Goal: Task Accomplishment & Management: Manage account settings

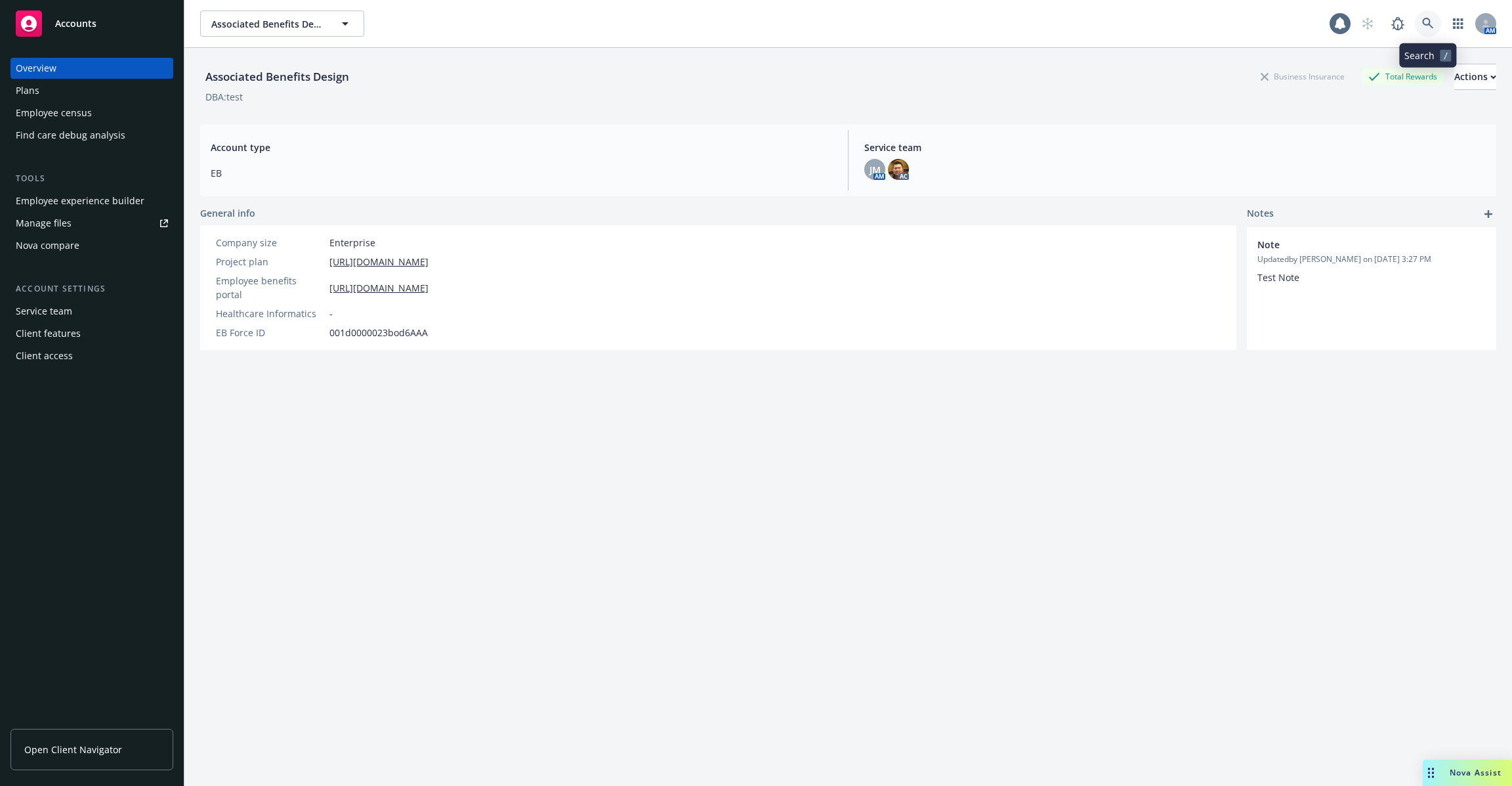
click at [1430, 25] on icon at bounding box center [1428, 23] width 12 height 12
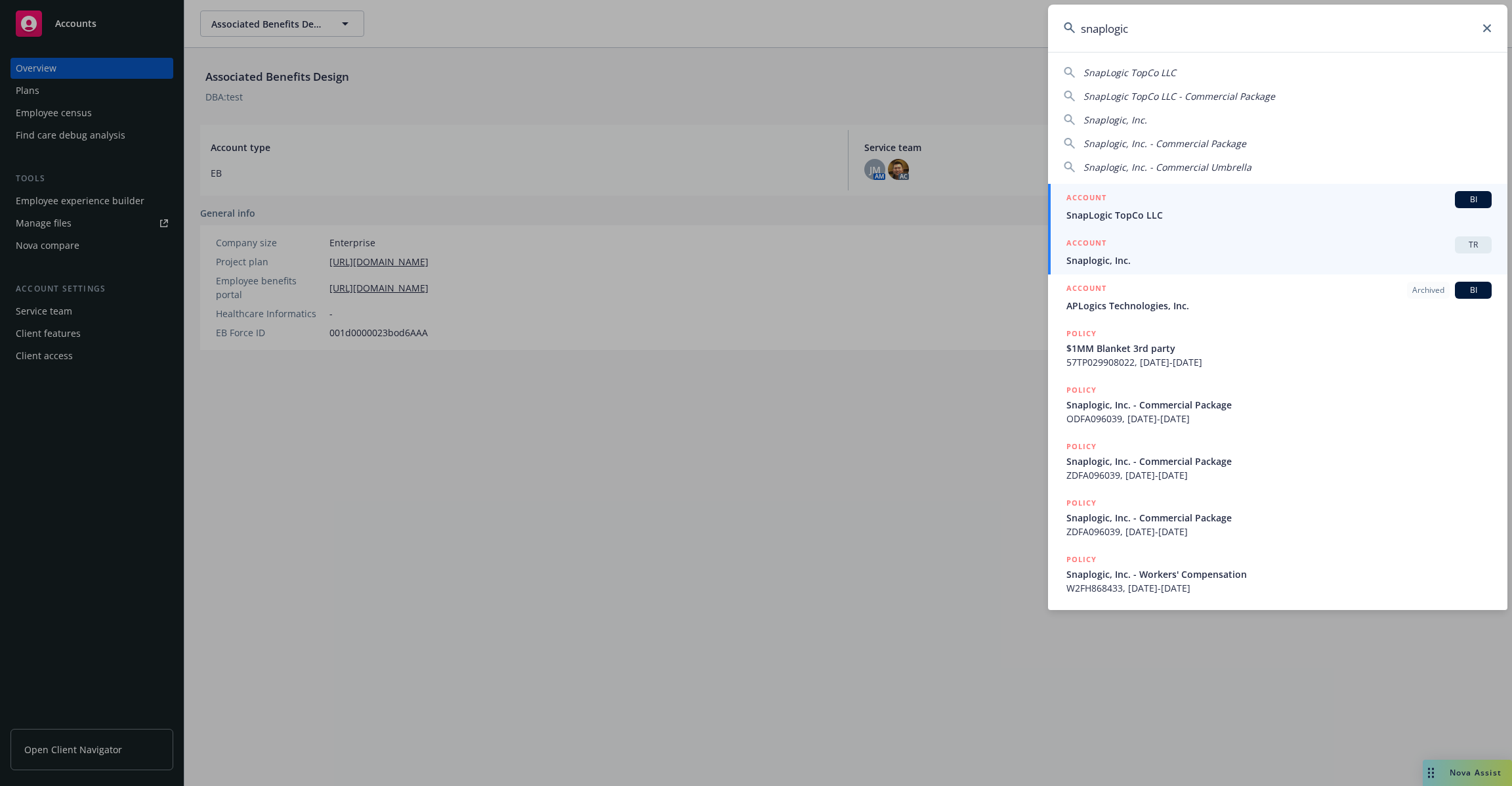
type input "snaplogic"
click at [1182, 247] on div "ACCOUNT TR" at bounding box center [1279, 245] width 425 height 17
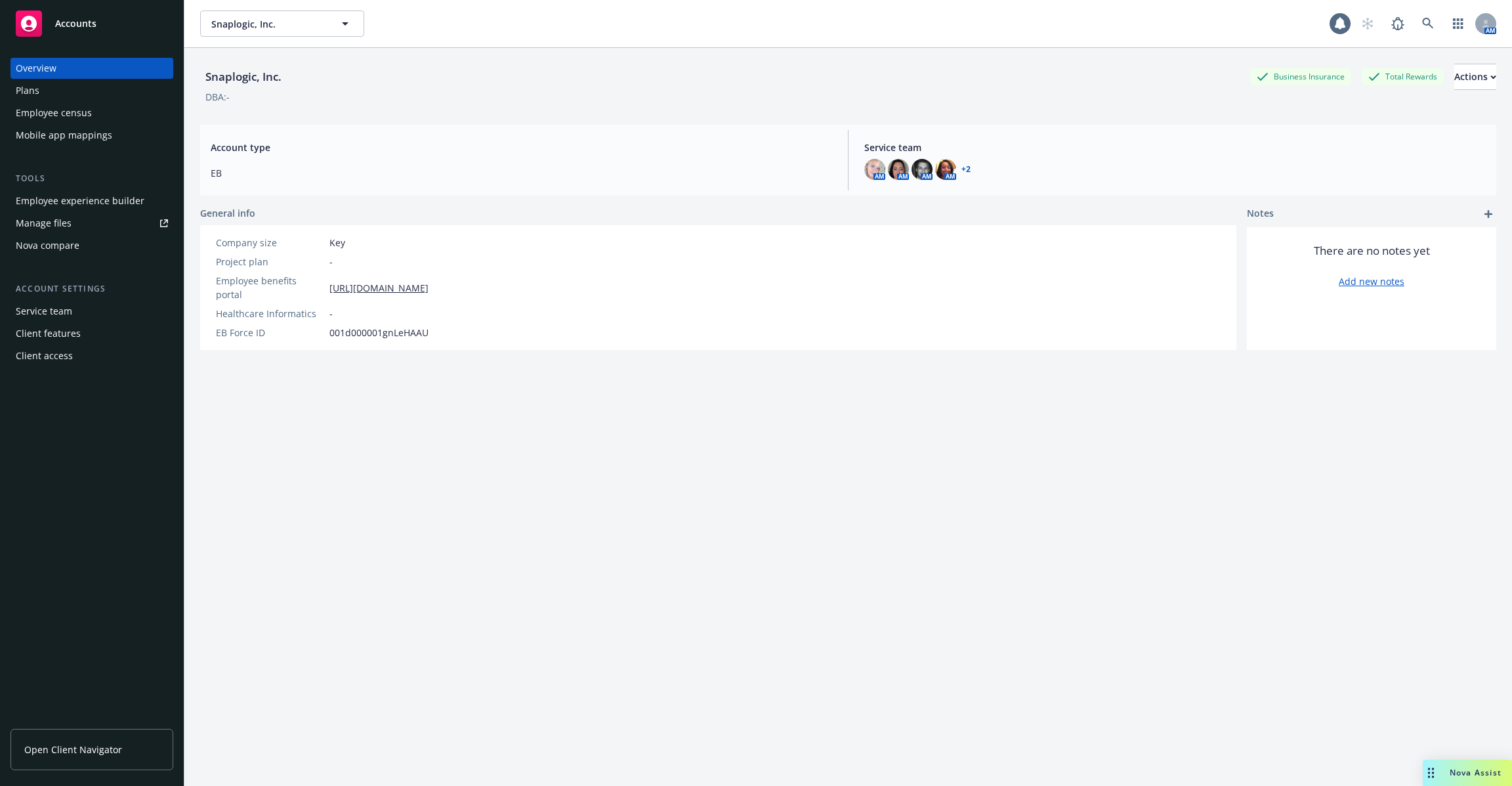
click at [61, 191] on div "Employee experience builder" at bounding box center [79, 200] width 129 height 21
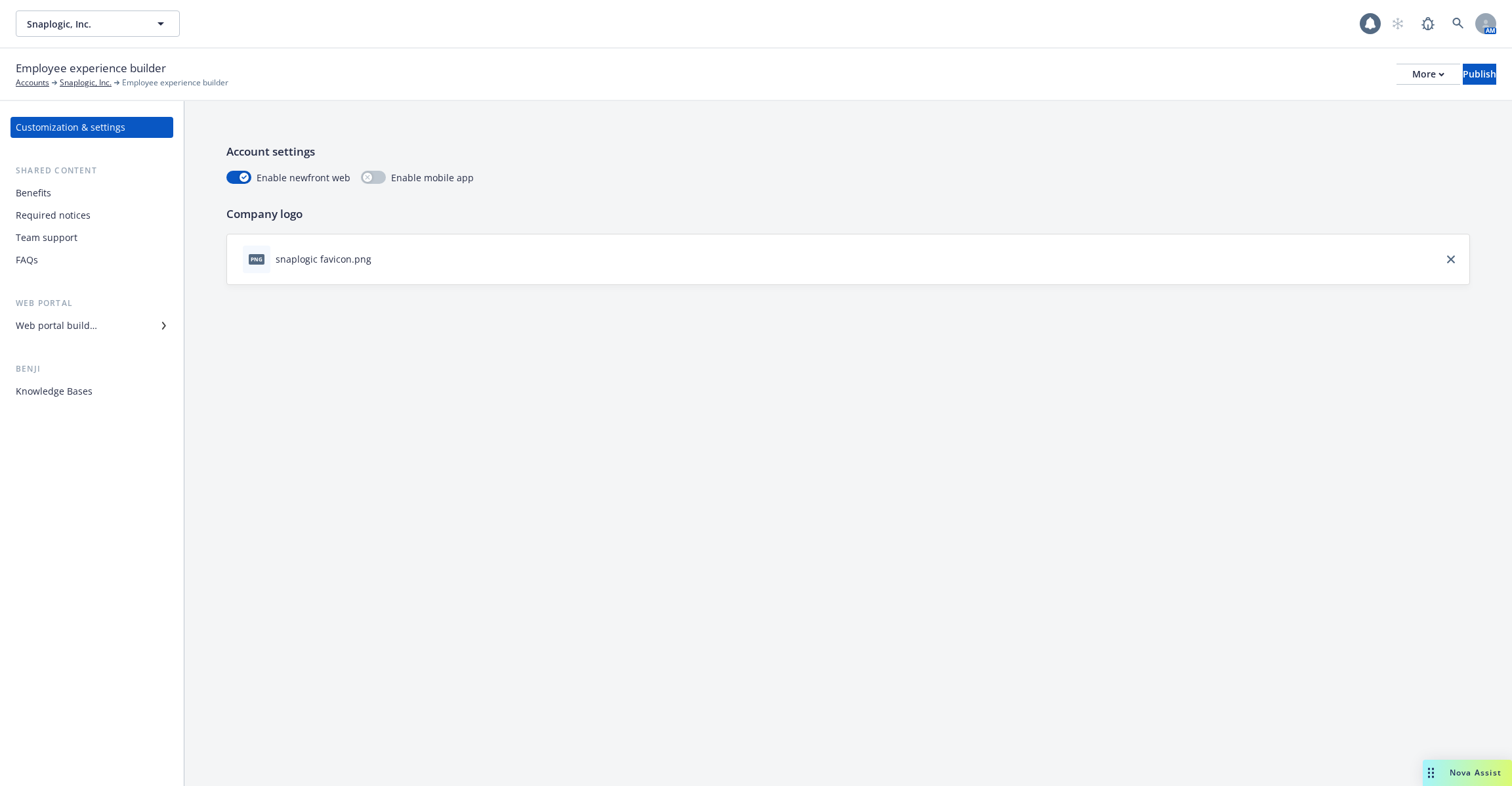
click at [75, 322] on div "Web portal builder" at bounding box center [56, 325] width 82 height 21
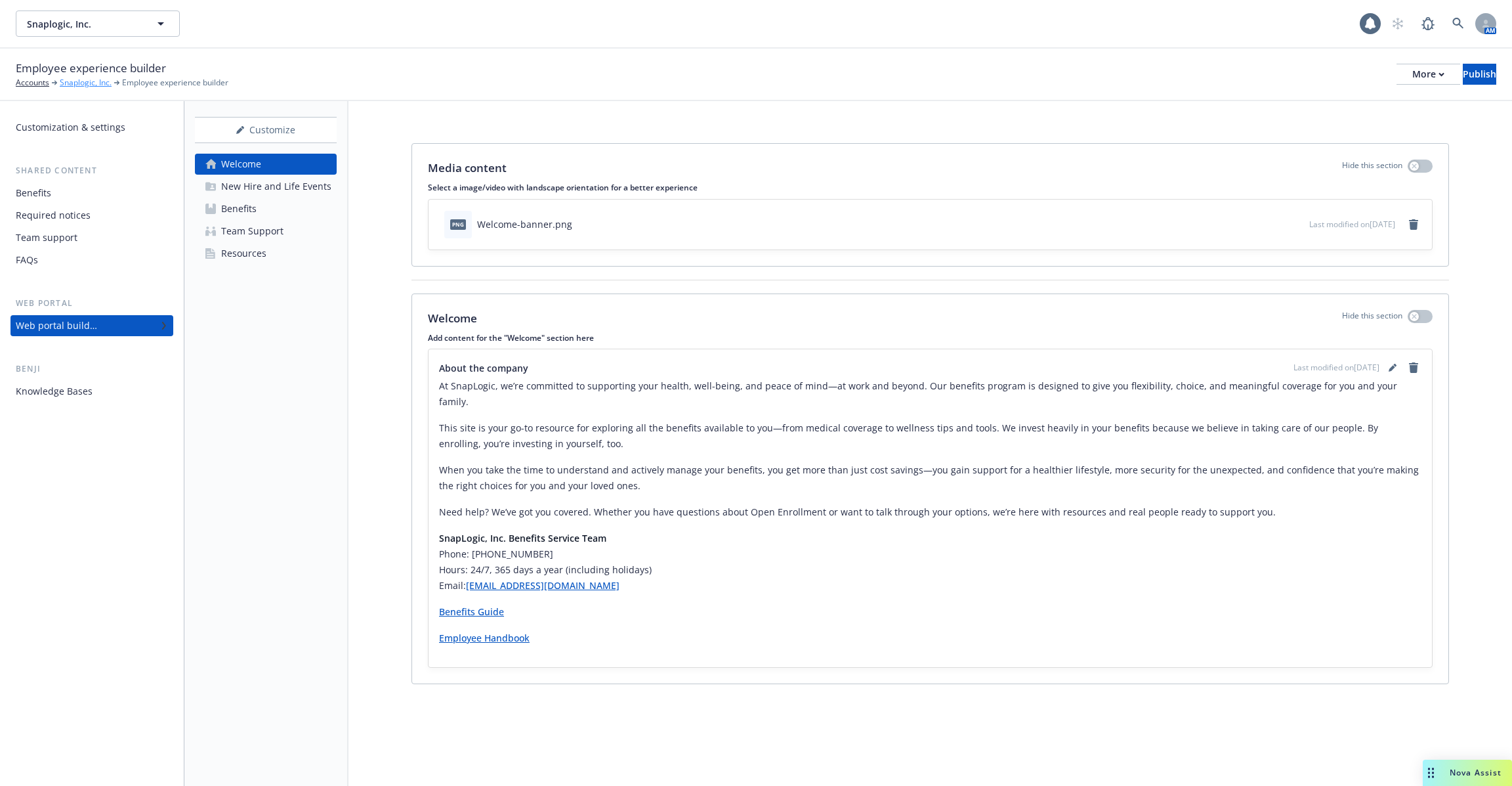
click at [89, 82] on link "Snaplogic, Inc." at bounding box center [85, 82] width 52 height 12
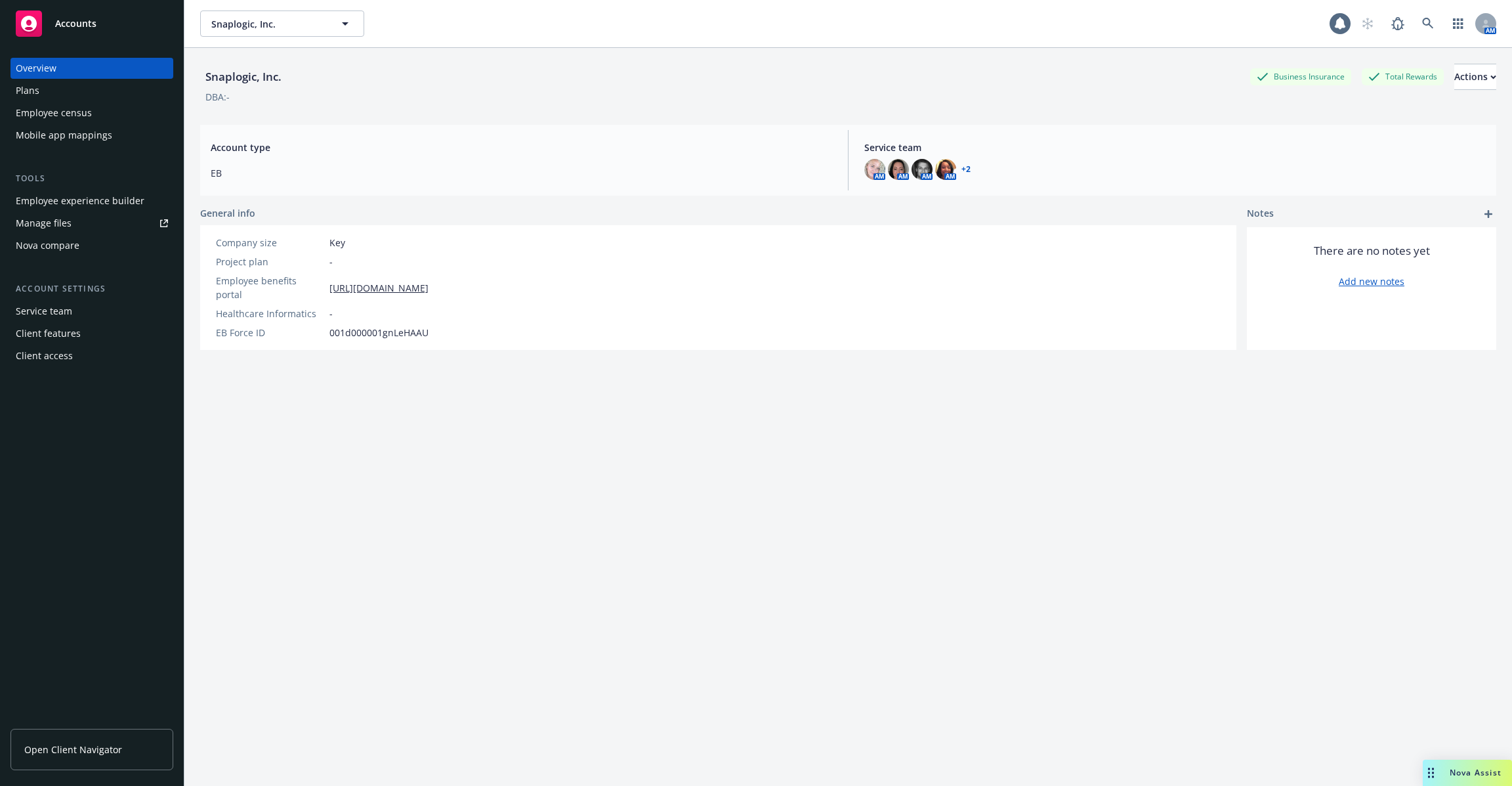
click at [79, 135] on div "Mobile app mappings" at bounding box center [63, 135] width 96 height 21
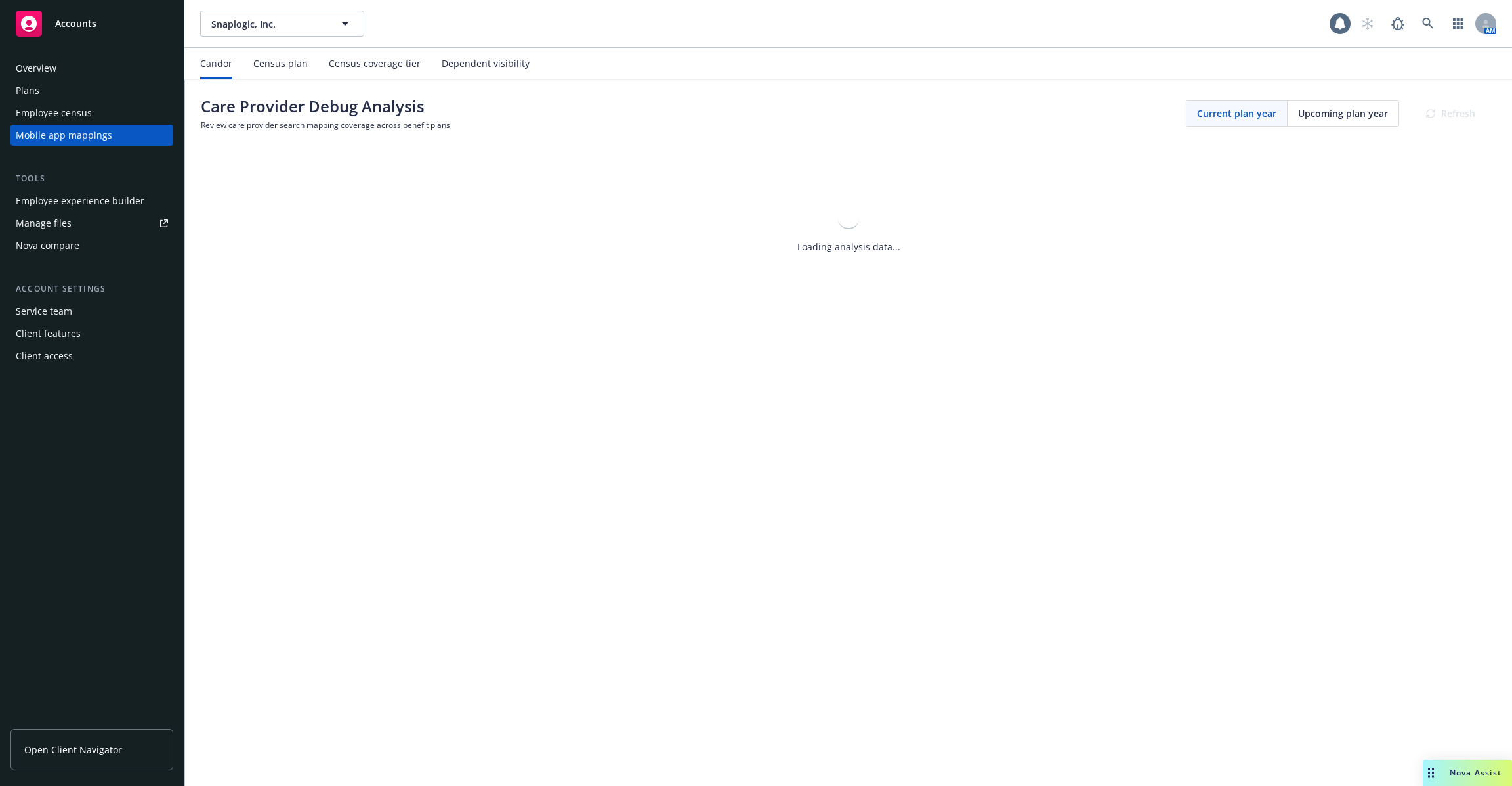
click at [79, 119] on div "Employee census" at bounding box center [53, 113] width 76 height 21
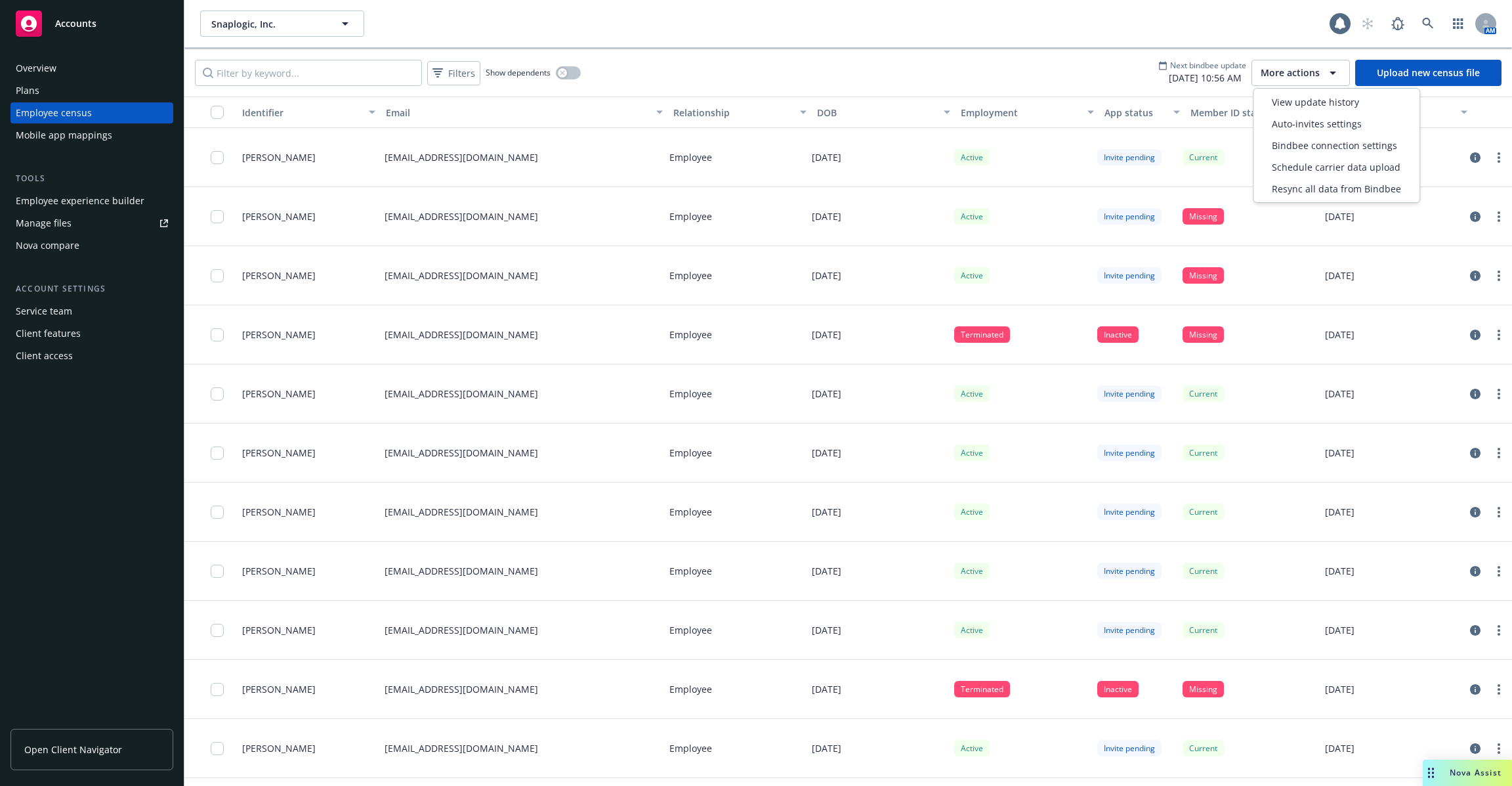
click at [1316, 82] on button "More actions" at bounding box center [1301, 73] width 99 height 26
click at [1332, 142] on span "Bindbee connection settings" at bounding box center [1334, 146] width 126 height 14
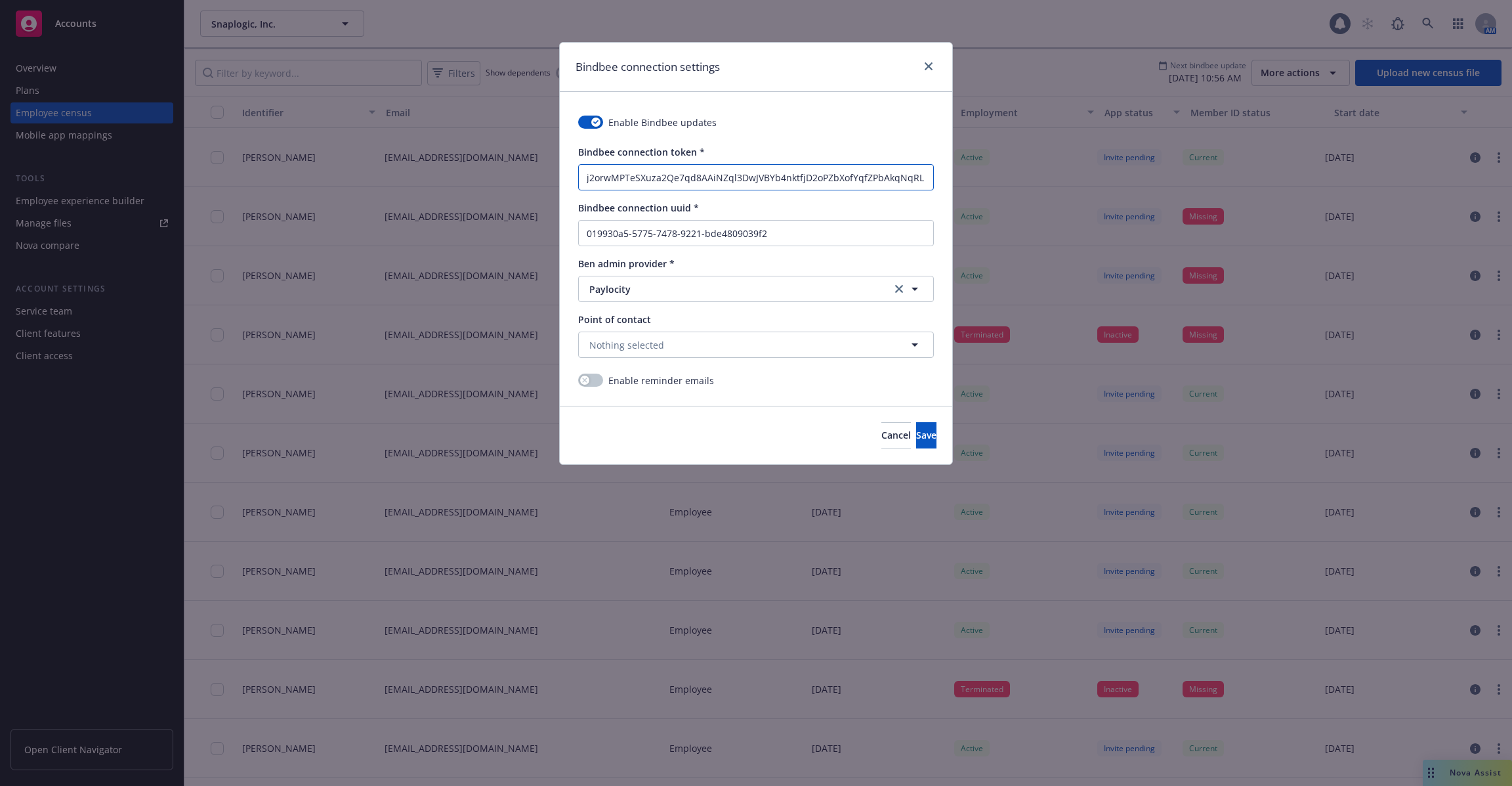
click at [834, 188] on input "j2orwMPTeSXuza2Qe7qd8AAiNZql3DwJVBYb4nktfjD2oPZbXofYqfZPbAkqNqRL" at bounding box center [756, 177] width 354 height 25
drag, startPoint x: 865, startPoint y: 180, endPoint x: 1093, endPoint y: 183, distance: 228.0
click at [1108, 182] on div "Bindbee connection settings Enable Bindbee updates Bindbee connection token * j…" at bounding box center [756, 393] width 1512 height 786
drag, startPoint x: 836, startPoint y: 179, endPoint x: 1045, endPoint y: 176, distance: 209.0
click at [1045, 176] on div "Bindbee connection settings Enable Bindbee updates Bindbee connection token * j…" at bounding box center [756, 393] width 1512 height 786
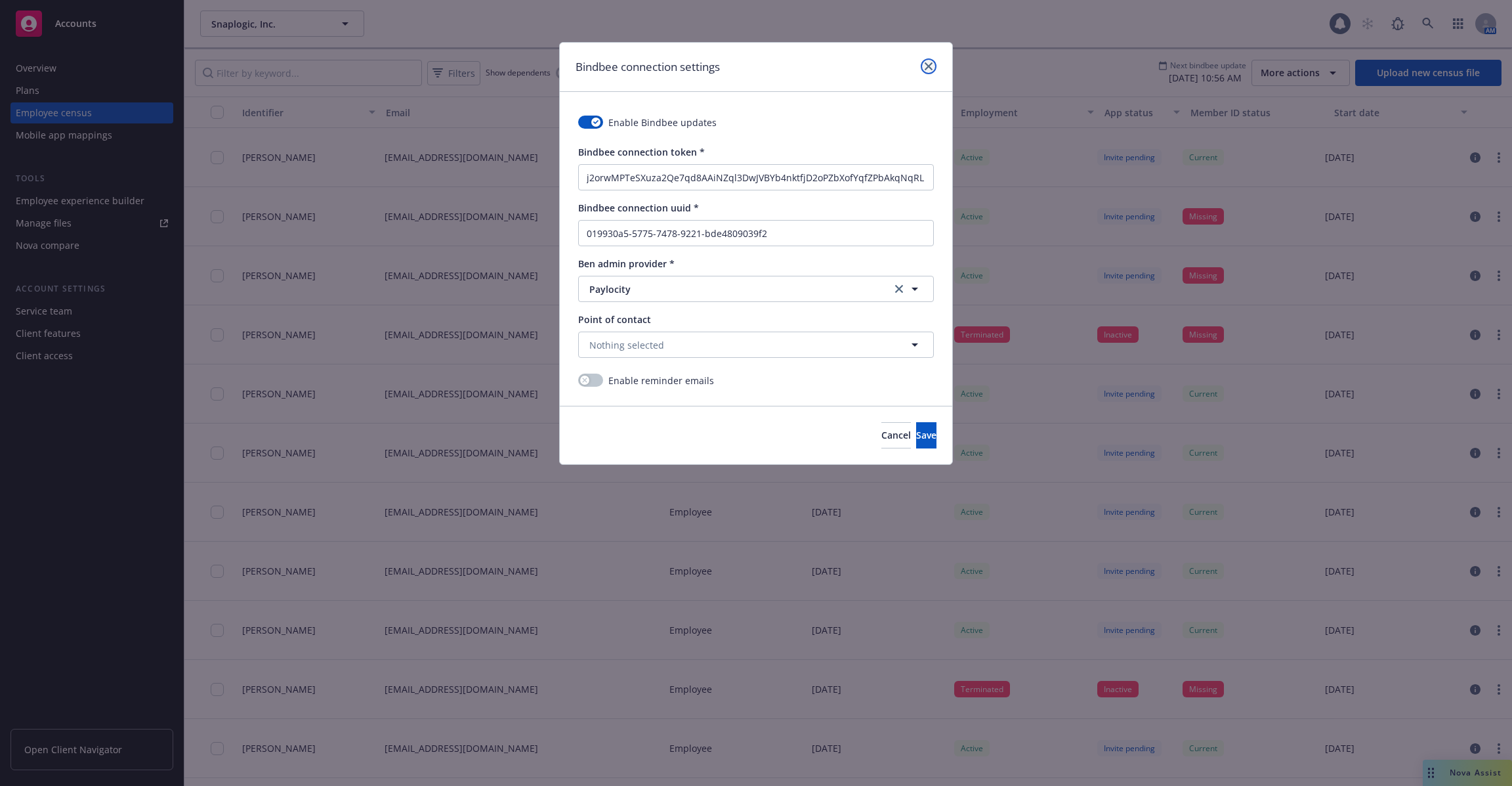
click at [929, 68] on icon "close" at bounding box center [929, 66] width 8 height 8
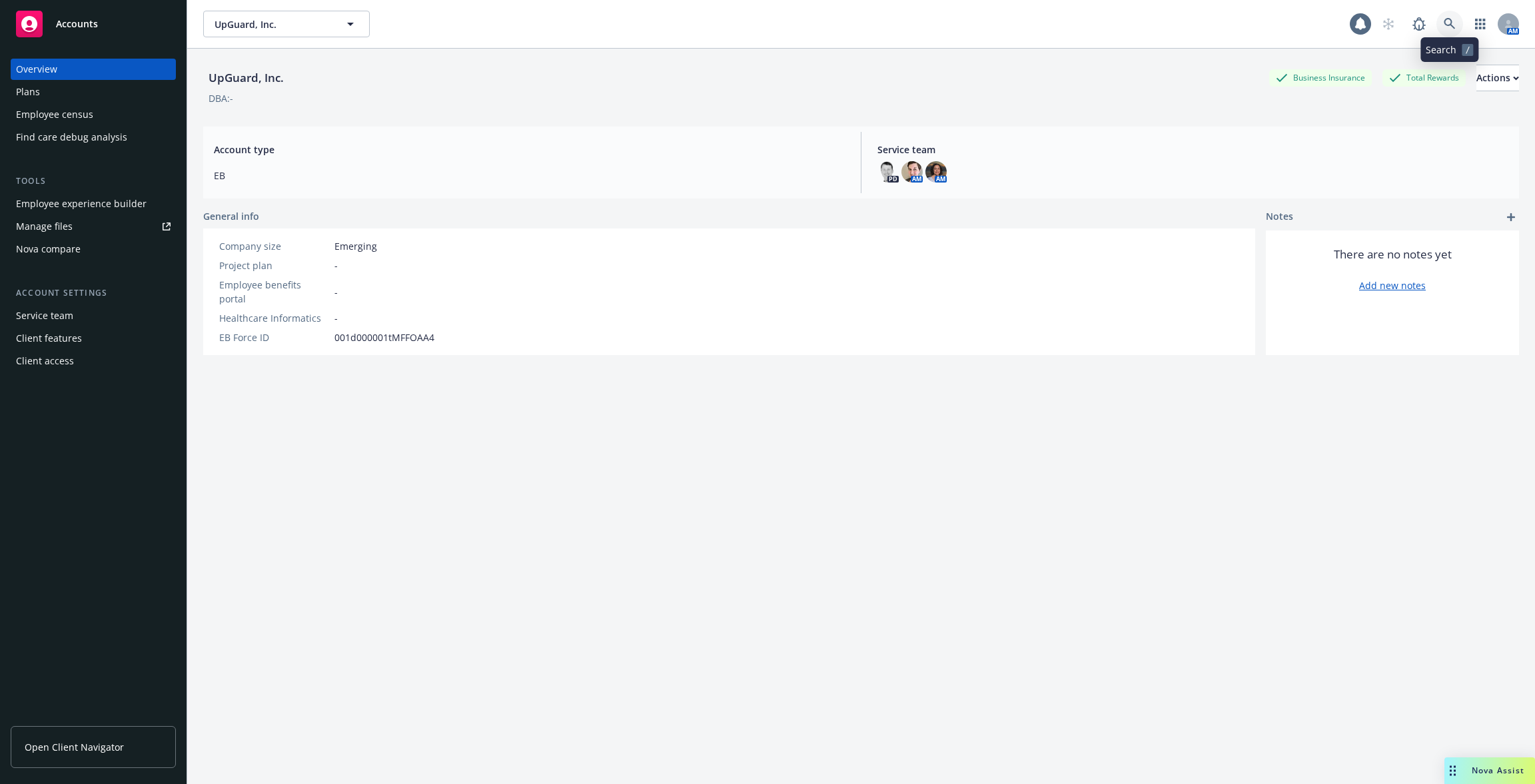
click at [1449, 23] on icon at bounding box center [1450, 23] width 12 height 12
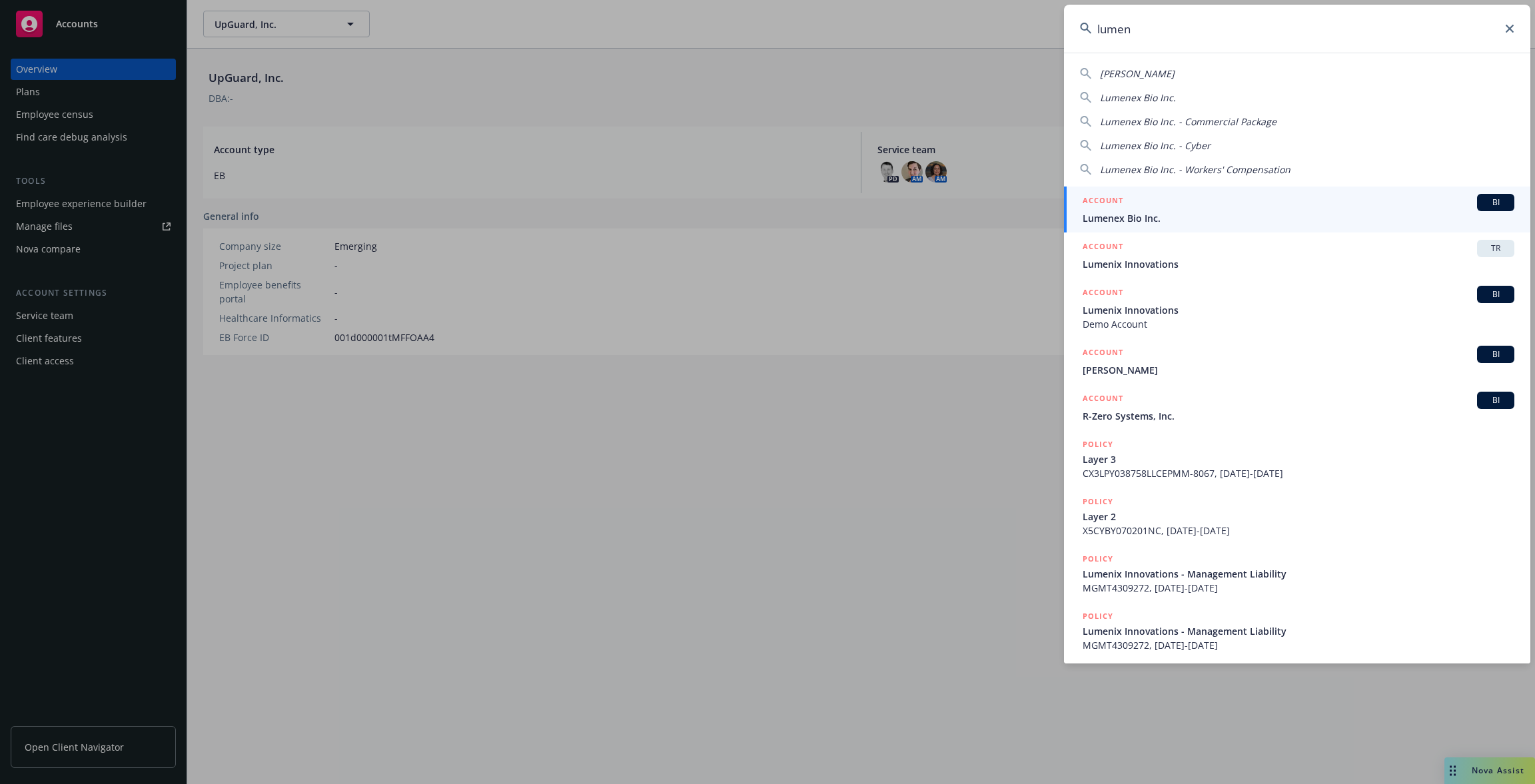
click at [1363, 29] on input "lumen" at bounding box center [1297, 28] width 467 height 48
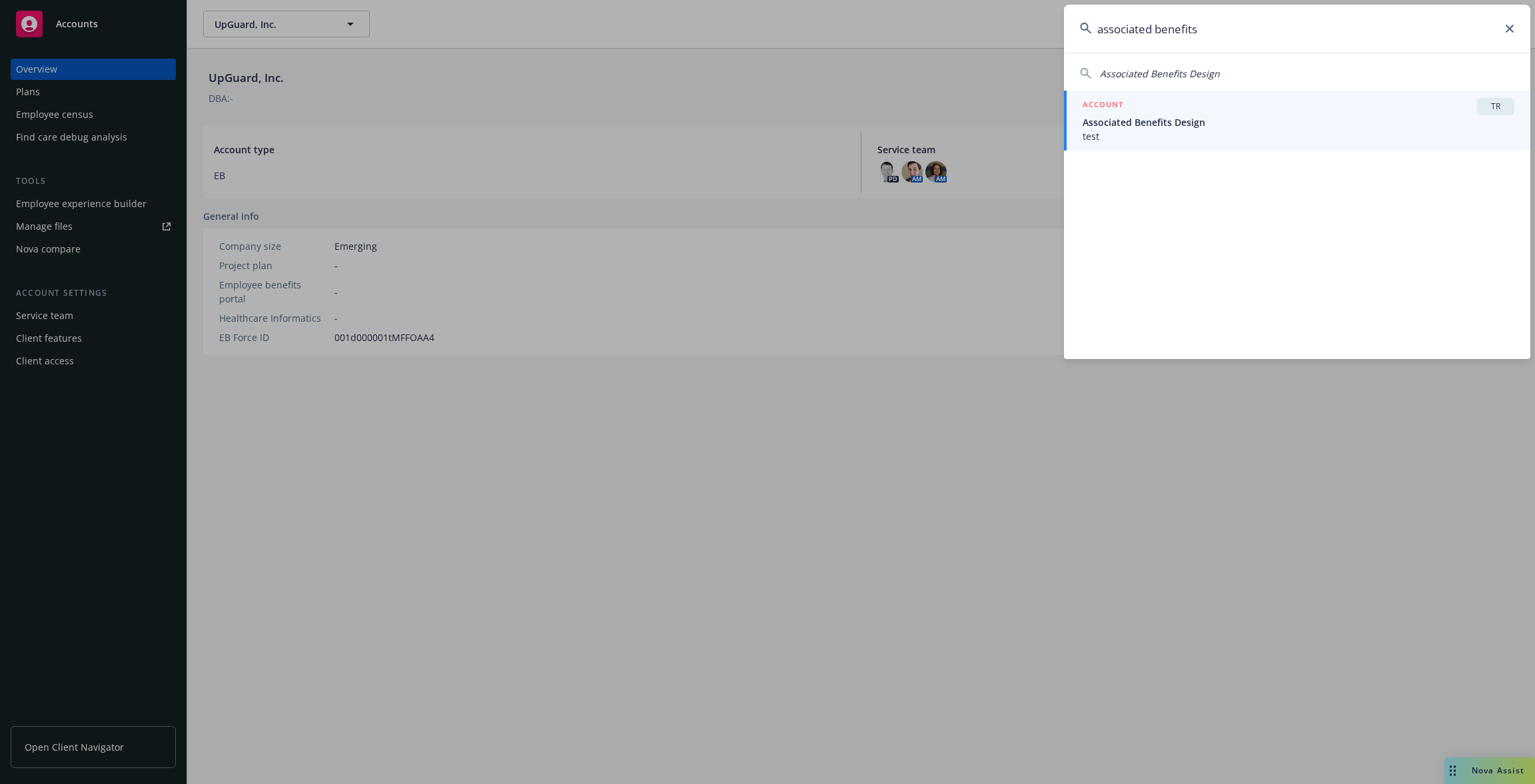
type input "associated benefits"
click at [1185, 106] on div "ACCOUNT TR" at bounding box center [1299, 106] width 432 height 17
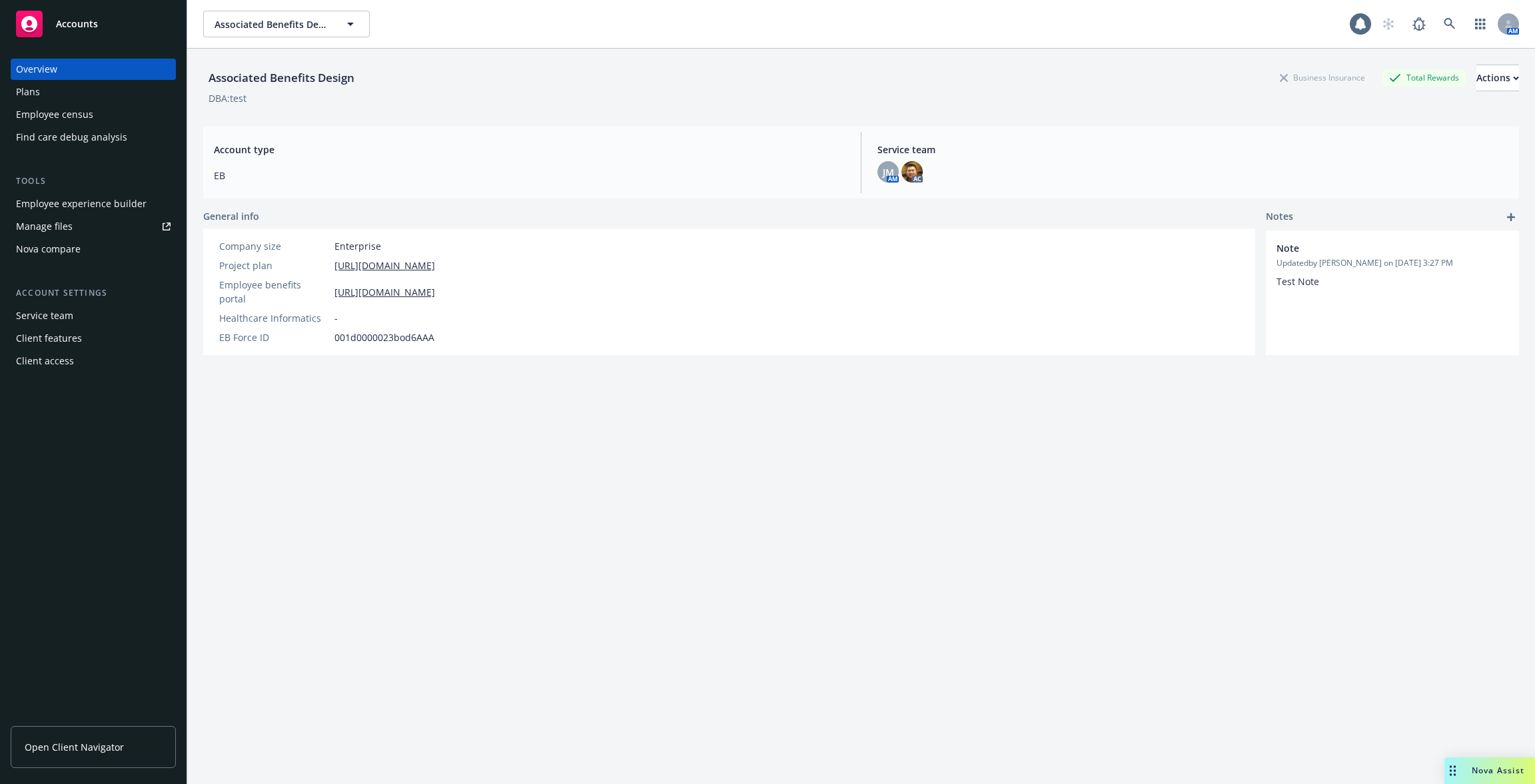
click at [131, 197] on div "Employee experience builder" at bounding box center [81, 203] width 131 height 21
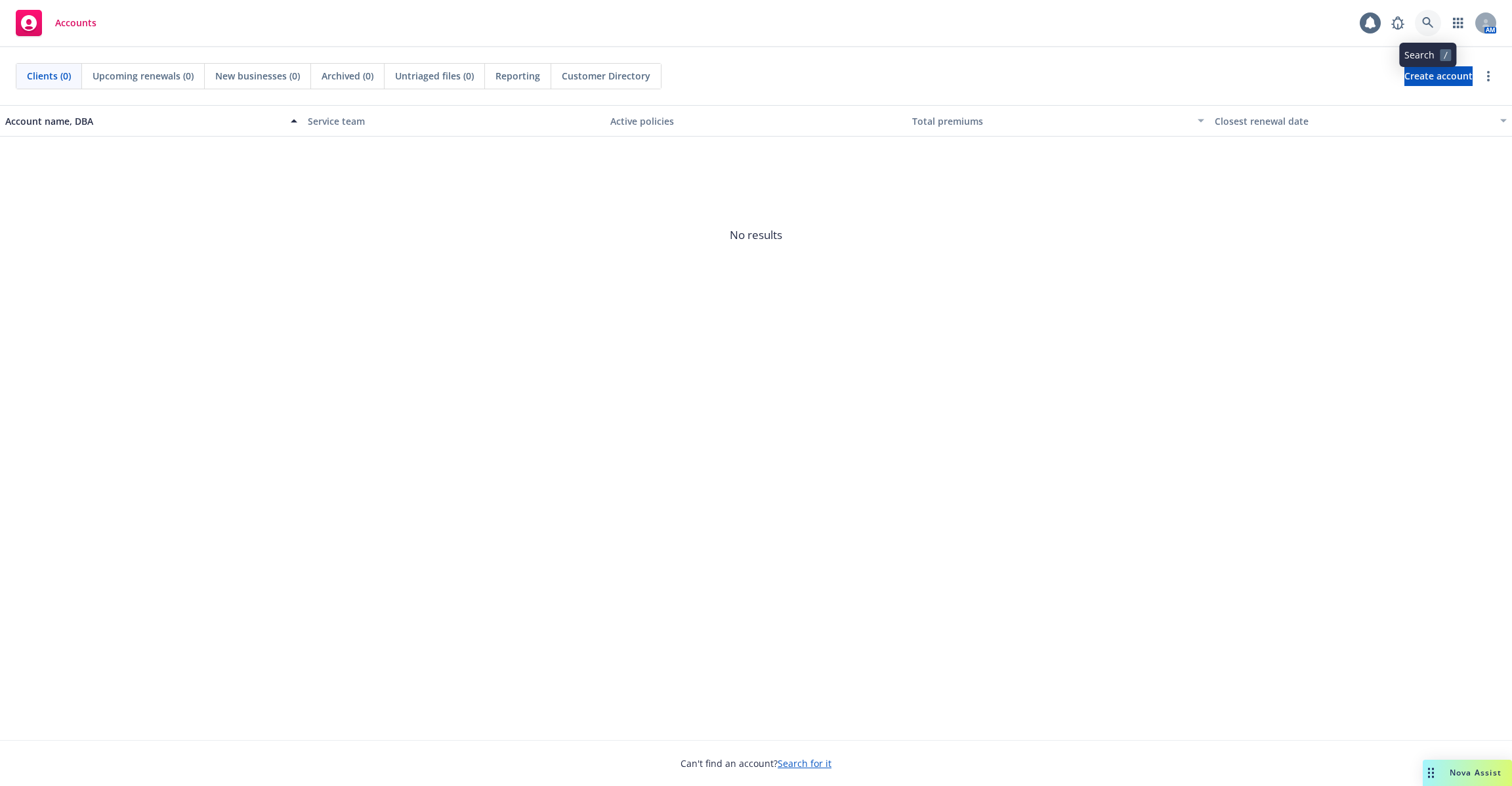
click at [1427, 23] on icon at bounding box center [1428, 22] width 12 height 12
